Goal: Task Accomplishment & Management: Complete application form

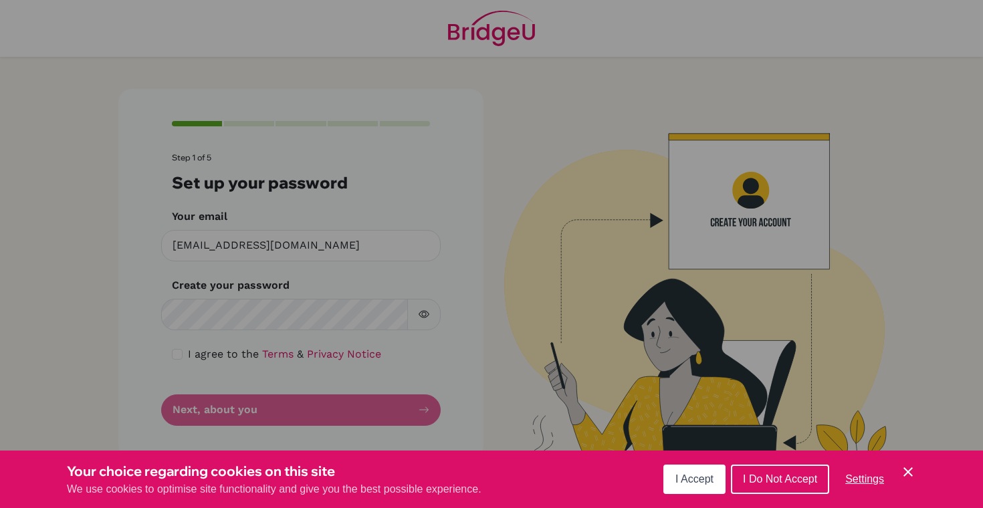
click at [917, 473] on div "Your choice regarding cookies on this site We use cookies to optimise site func…" at bounding box center [491, 480] width 983 height 58
click at [905, 473] on icon "Cookie Control Close Icon" at bounding box center [908, 472] width 16 height 16
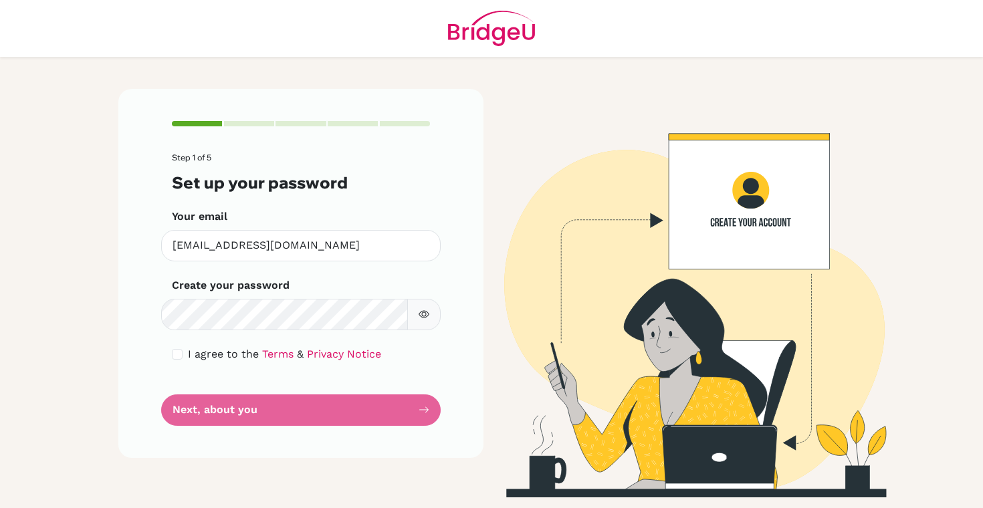
click at [431, 318] on button "button" at bounding box center [423, 314] width 33 height 31
click at [167, 359] on div "Step 1 of 5 Set up your password Your email [EMAIL_ADDRESS][DOMAIN_NAME] Invali…" at bounding box center [300, 273] width 365 height 369
click at [179, 358] on input "checkbox" at bounding box center [177, 354] width 11 height 11
checkbox input "true"
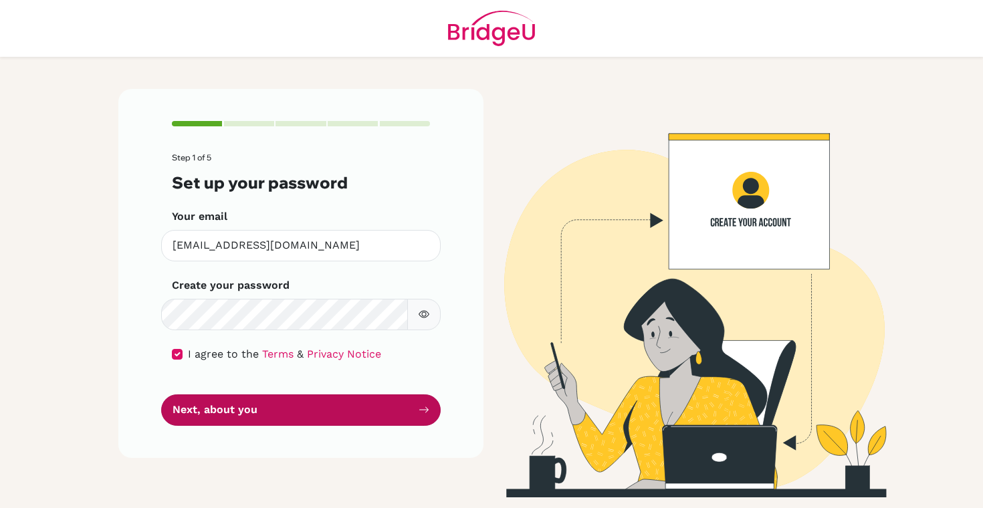
click at [288, 419] on button "Next, about you" at bounding box center [301, 410] width 280 height 31
